Goal: Task Accomplishment & Management: Manage account settings

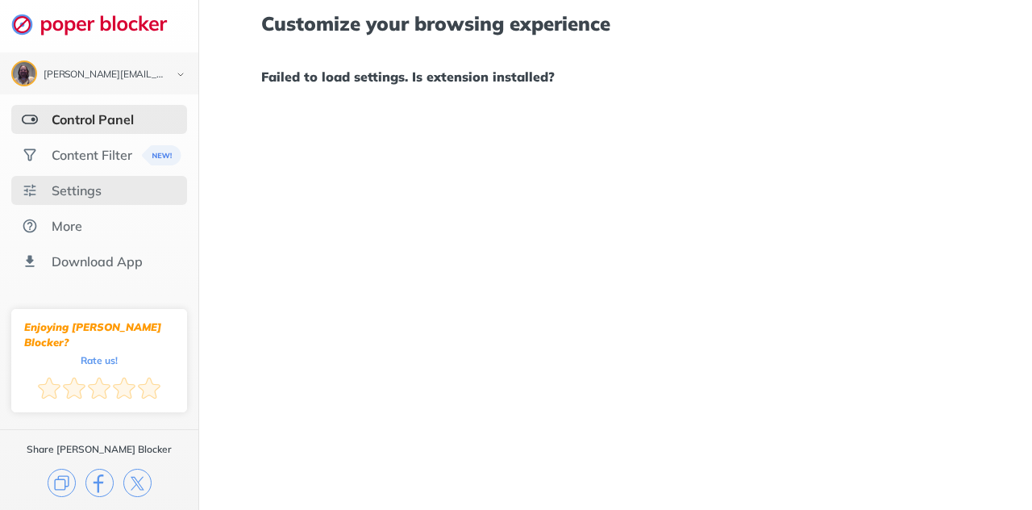
click at [94, 187] on div "Settings" at bounding box center [77, 190] width 50 height 16
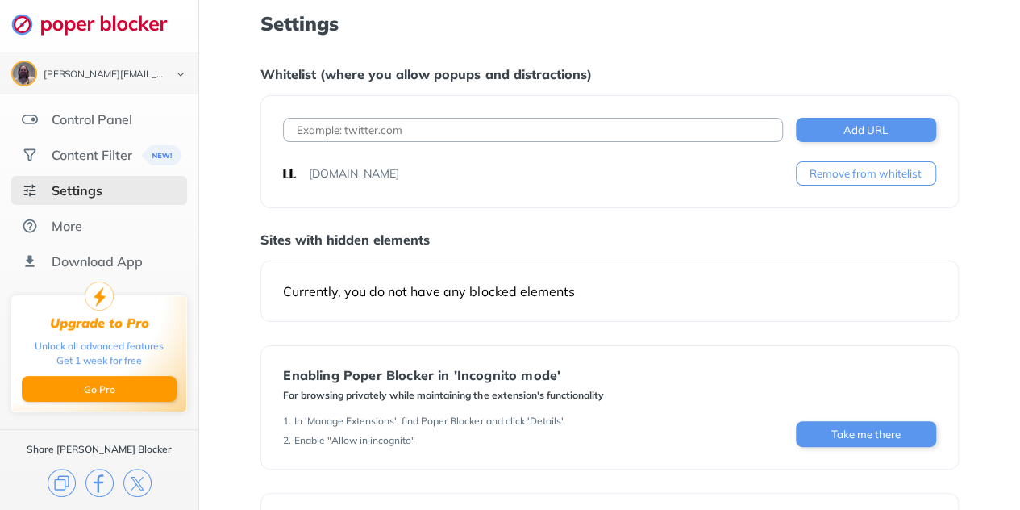
click at [94, 187] on div "Settings" at bounding box center [77, 190] width 51 height 16
click at [359, 131] on input at bounding box center [532, 130] width 499 height 24
paste input "[URL][DOMAIN_NAME]"
type input "[URL][DOMAIN_NAME]"
click at [833, 131] on button "Add URL" at bounding box center [866, 130] width 140 height 24
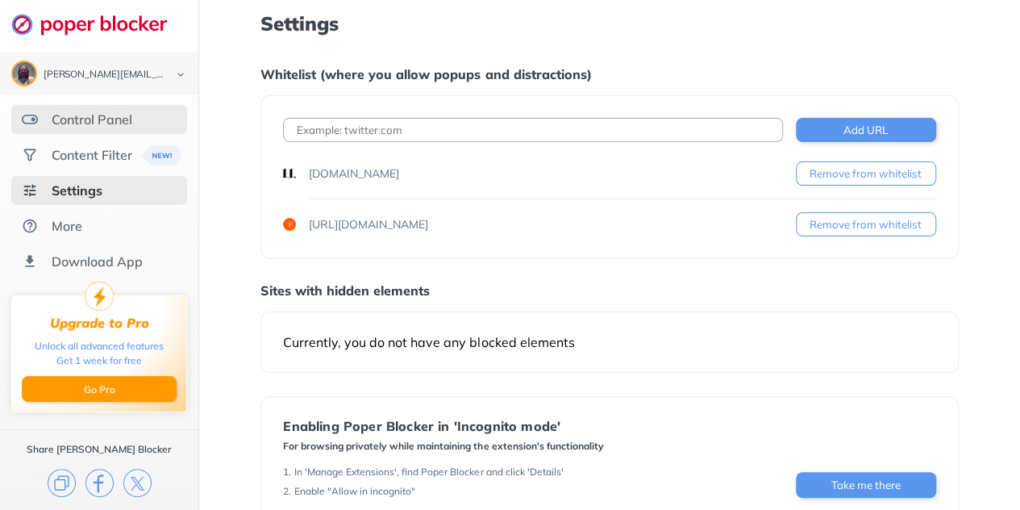
click at [89, 120] on div "Control Panel" at bounding box center [92, 119] width 81 height 16
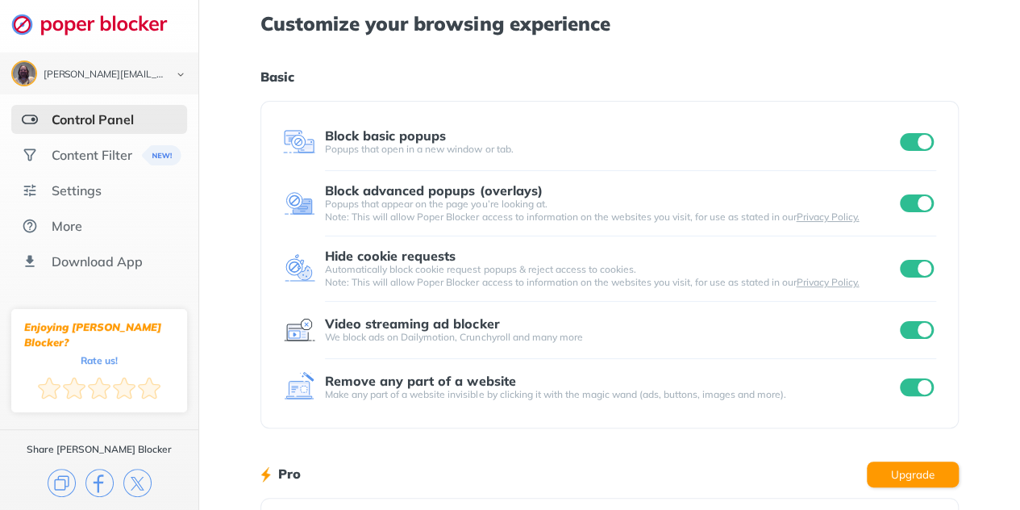
click at [89, 120] on div "Control Panel" at bounding box center [93, 119] width 82 height 16
click at [909, 270] on input "checkbox" at bounding box center [917, 269] width 34 height 18
